Goal: Obtain resource: Download file/media

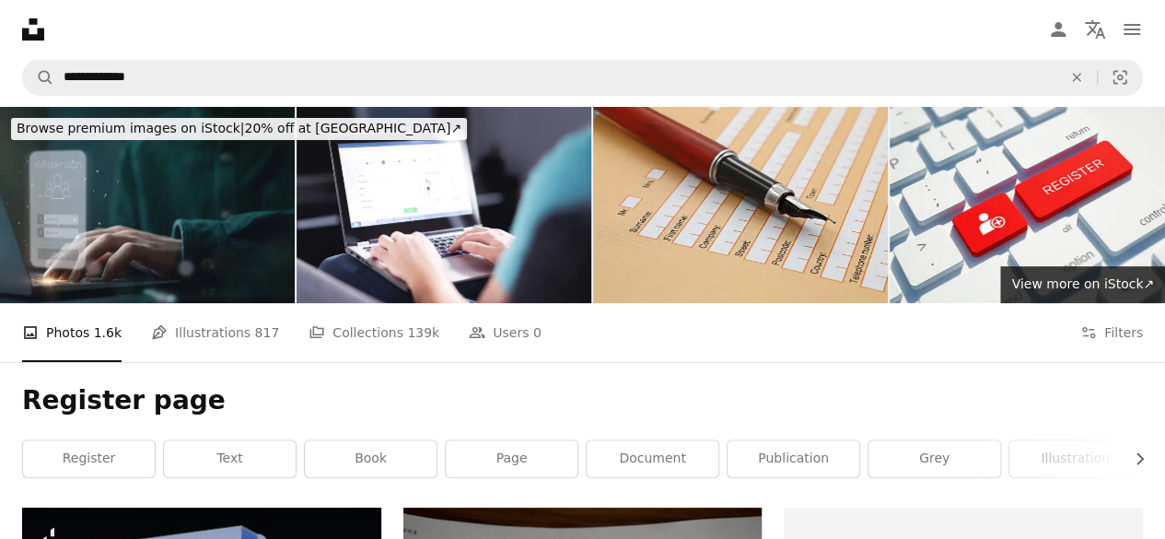
scroll to position [331, 0]
